Goal: Navigation & Orientation: Find specific page/section

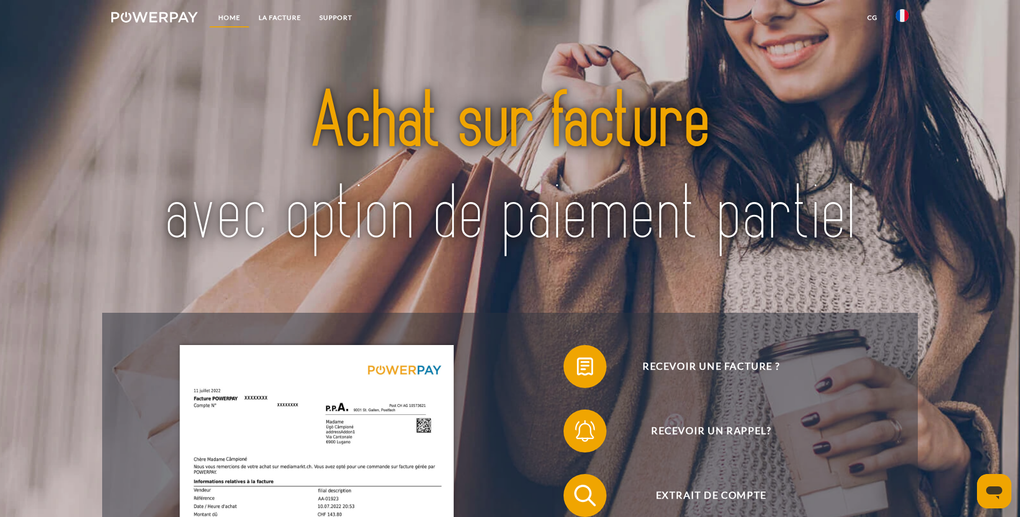
click at [236, 16] on link "Home" at bounding box center [229, 17] width 40 height 19
click at [224, 18] on link "Home" at bounding box center [229, 17] width 40 height 19
click at [756, 12] on nav "Home LA FACTURE Support CG" at bounding box center [510, 19] width 1020 height 38
